Goal: Transaction & Acquisition: Book appointment/travel/reservation

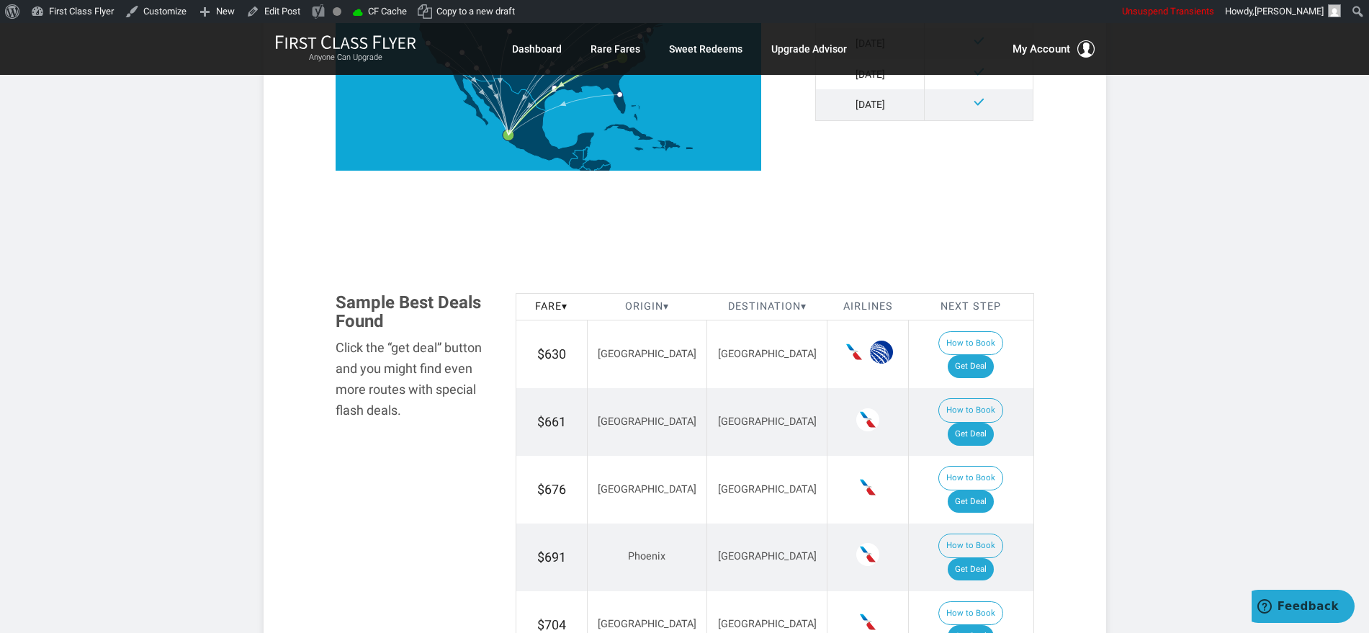
scroll to position [720, 0]
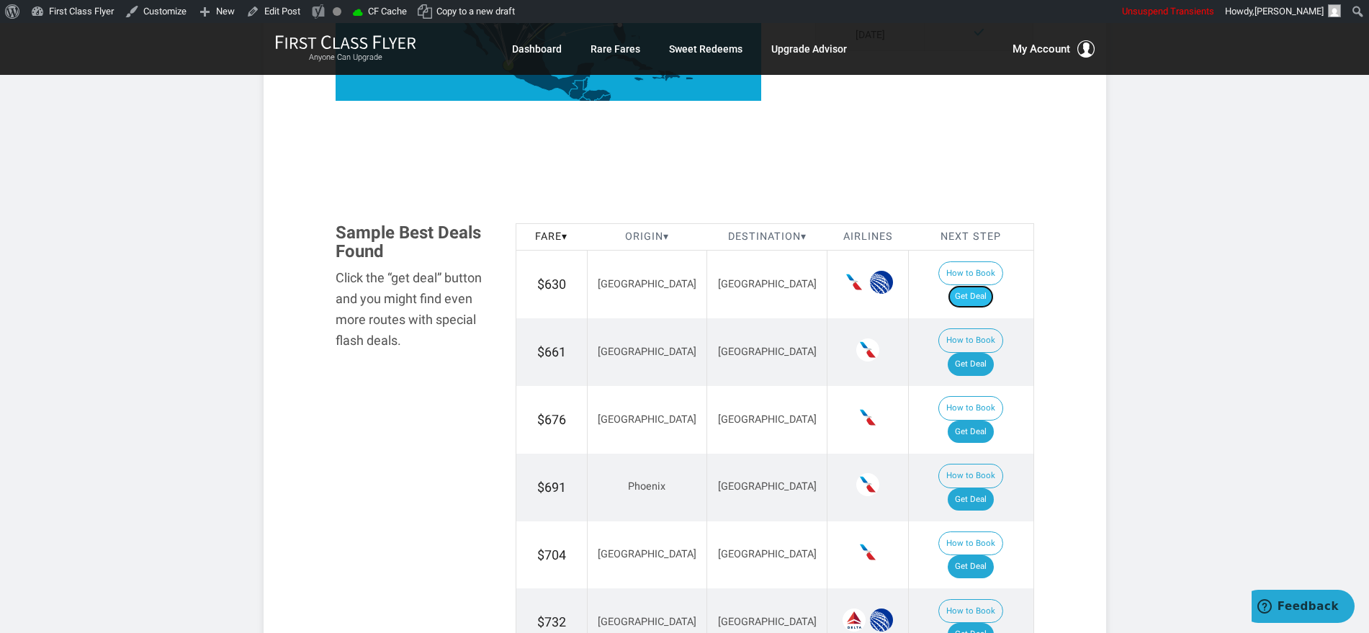
click at [987, 285] on link "Get Deal" at bounding box center [971, 296] width 46 height 23
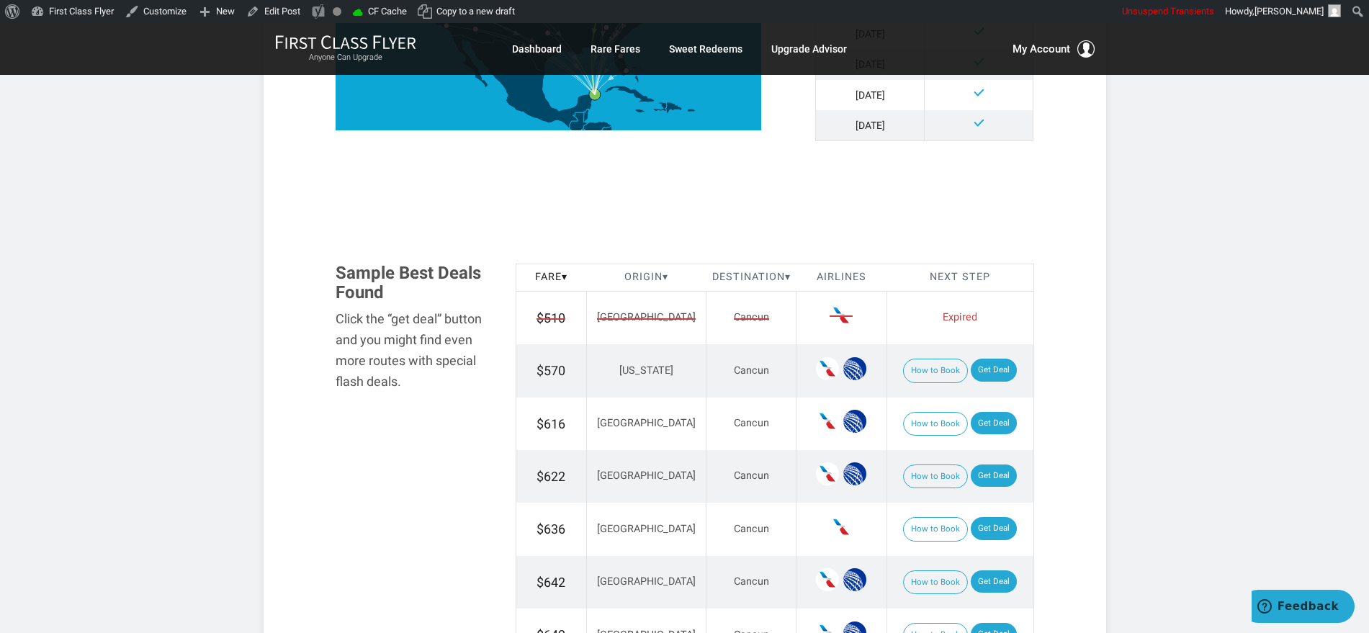
scroll to position [810, 0]
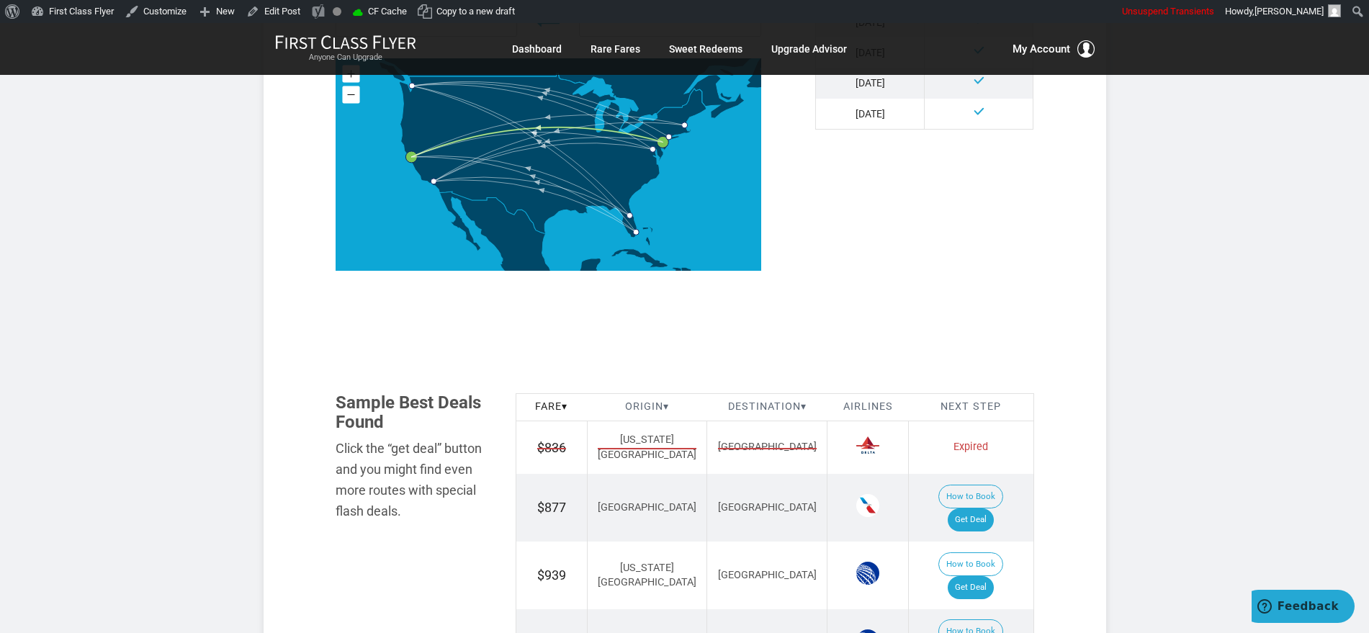
scroll to position [630, 0]
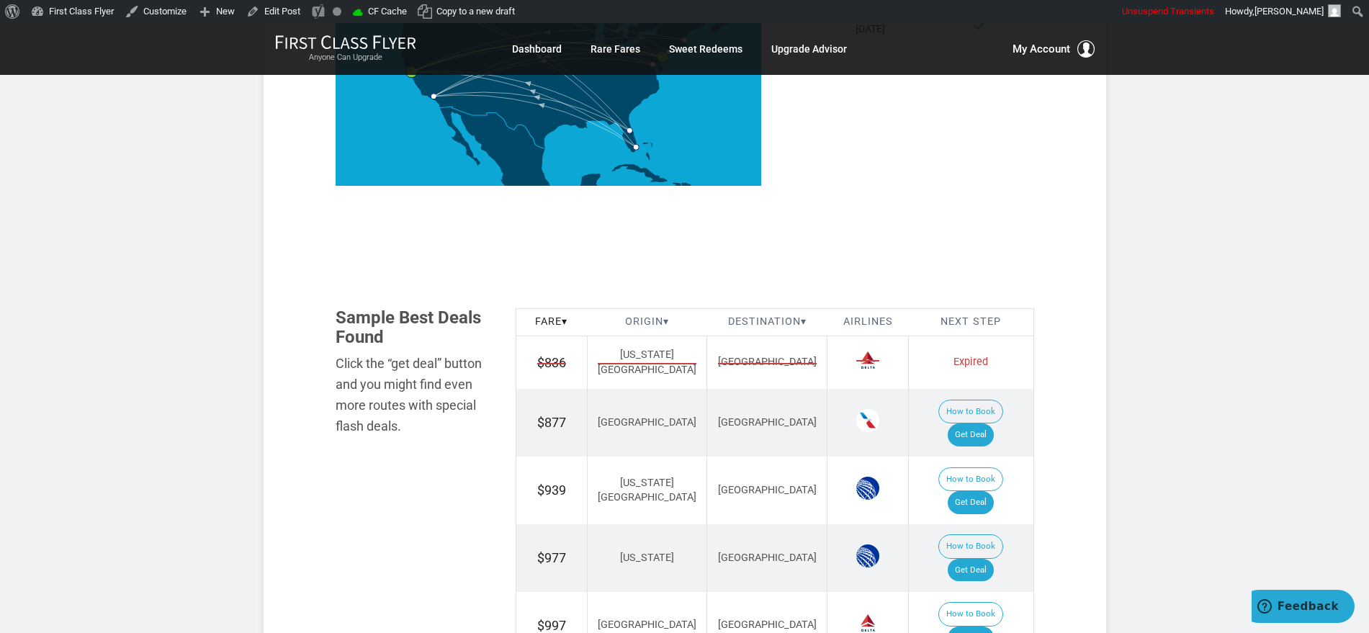
click at [1001, 422] on td "How to Book Get Deal" at bounding box center [971, 423] width 125 height 68
click at [973, 423] on link "Get Deal" at bounding box center [971, 434] width 46 height 23
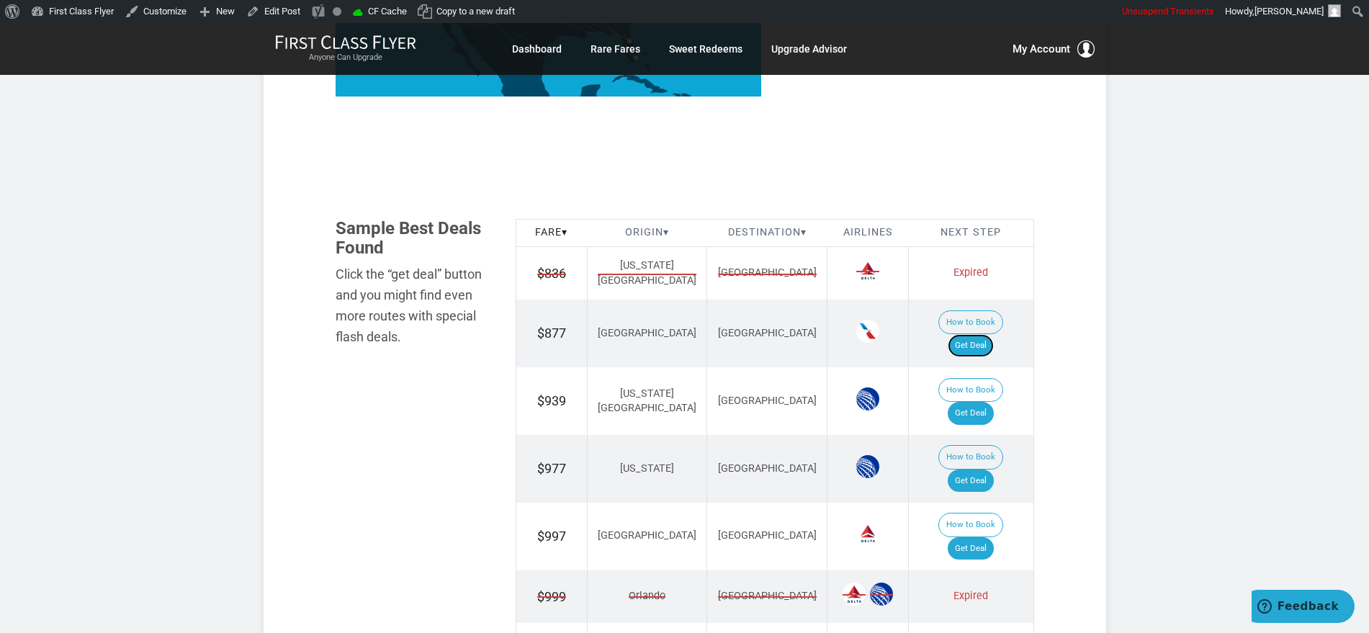
scroll to position [720, 0]
